Goal: Information Seeking & Learning: Learn about a topic

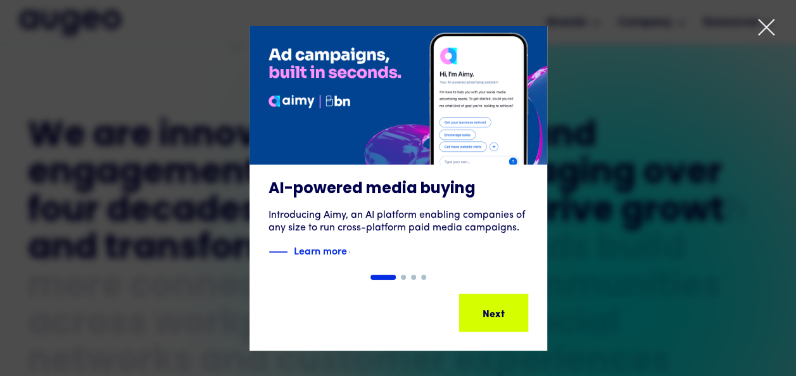
click at [760, 28] on icon at bounding box center [766, 27] width 19 height 19
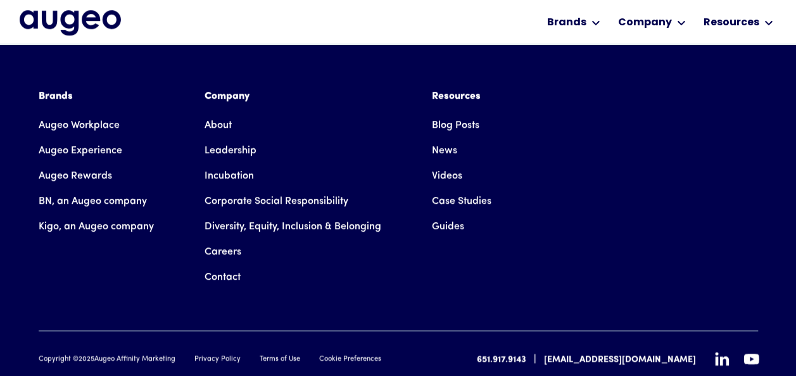
click at [219, 113] on link "About" at bounding box center [218, 125] width 27 height 25
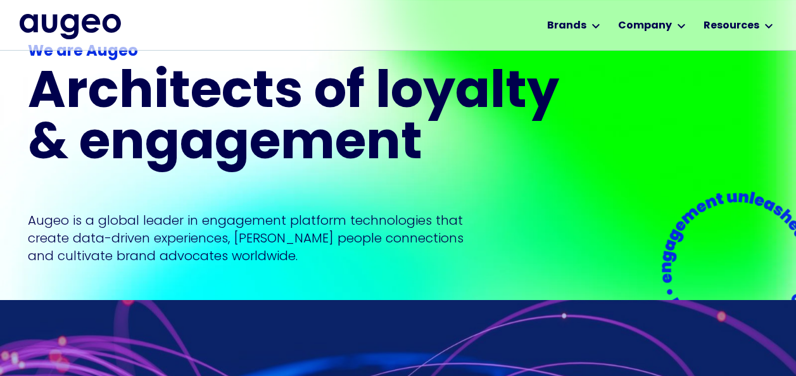
scroll to position [127, 0]
